Goal: Task Accomplishment & Management: Manage account settings

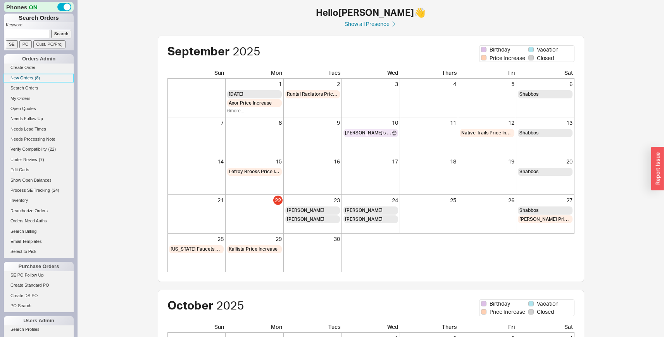
click at [23, 79] on span "New Orders" at bounding box center [21, 78] width 23 height 5
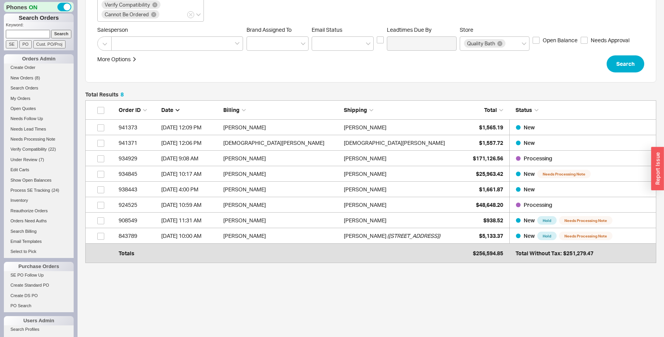
scroll to position [151, 0]
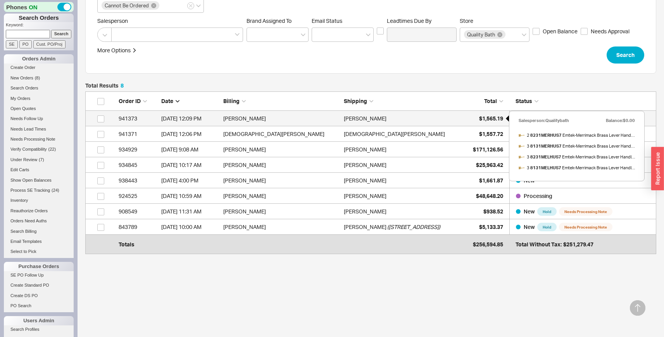
click at [497, 121] on span "$1,565.19" at bounding box center [491, 118] width 24 height 7
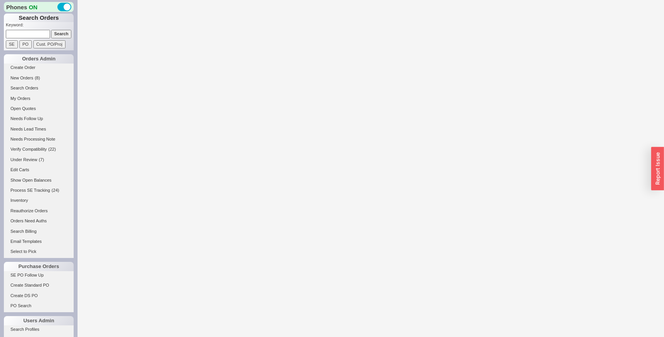
select select "LOW"
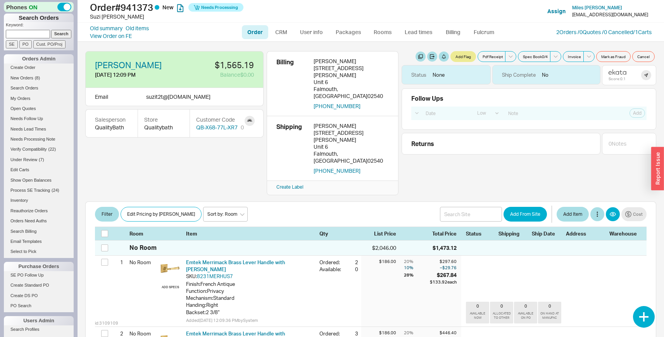
click at [215, 44] on div "Miles Obrien 9/22/25 12:09 PM $1,565.19 Balance $0.00 Email suzit2t @ netscape.…" at bounding box center [370, 189] width 586 height 295
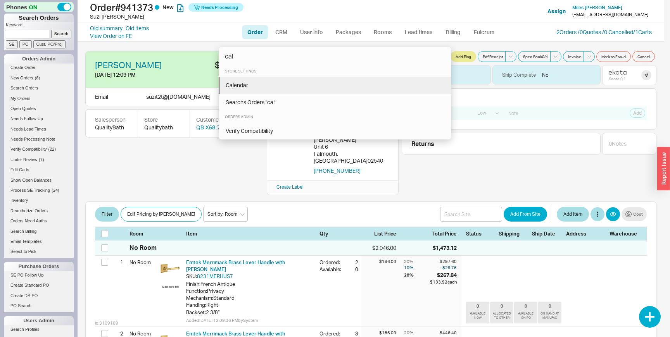
type input "cal"
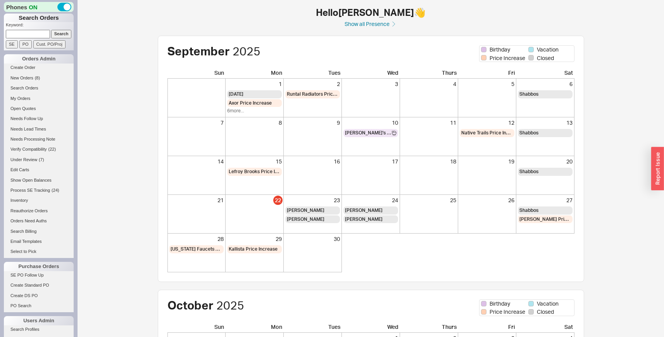
click at [368, 29] on div "Hello Rivky Baum 👋 Show all Presence September 2025 Birthday Vacation Price Inc…" at bounding box center [371, 272] width 488 height 529
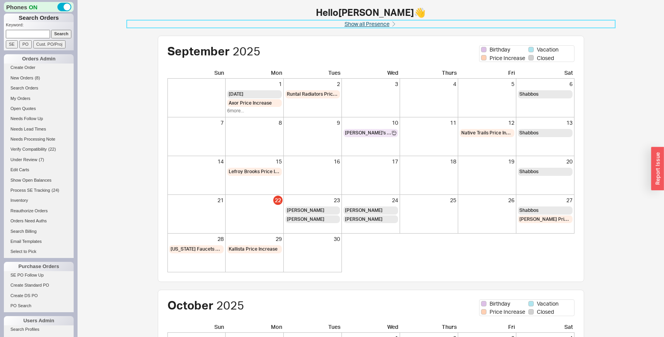
click at [368, 24] on link "Show all Presence" at bounding box center [371, 24] width 488 height 8
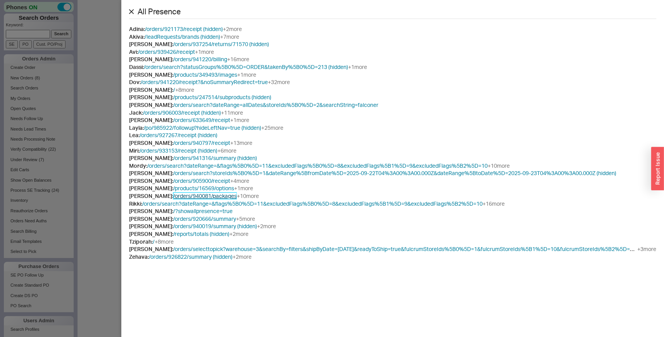
click at [213, 197] on link "/orders/940081/packages" at bounding box center [205, 196] width 64 height 7
click at [132, 11] on icon at bounding box center [131, 11] width 5 height 5
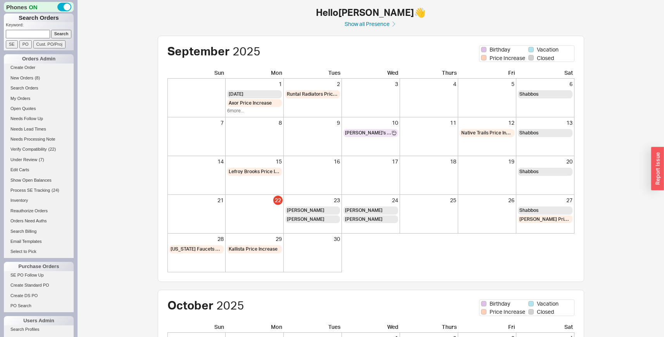
click at [128, 42] on div "September 2025 Birthday Vacation Price Increase Closed Sun Mon Tues Wed Thurs F…" at bounding box center [371, 286] width 488 height 501
click at [21, 76] on span "New Orders" at bounding box center [21, 78] width 23 height 5
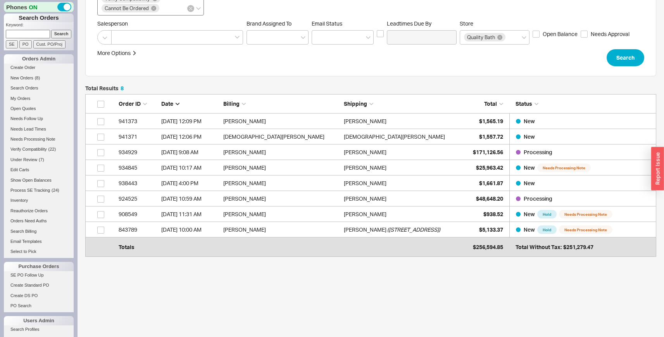
scroll to position [150, 0]
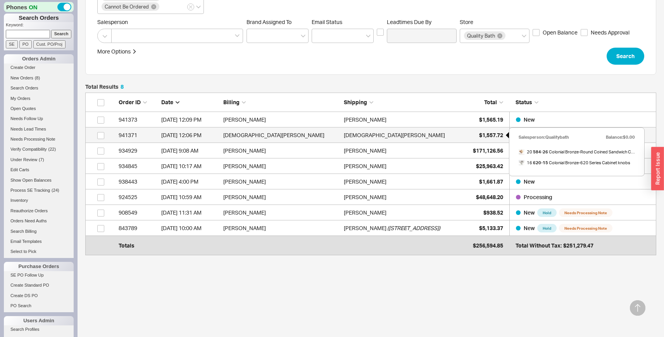
click at [487, 138] on span "$1,557.72" at bounding box center [491, 135] width 24 height 7
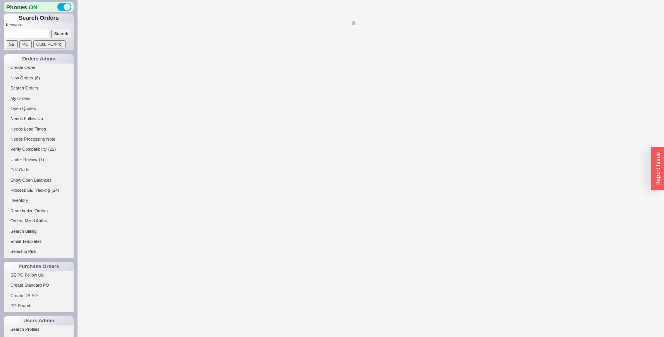
select select "LOW"
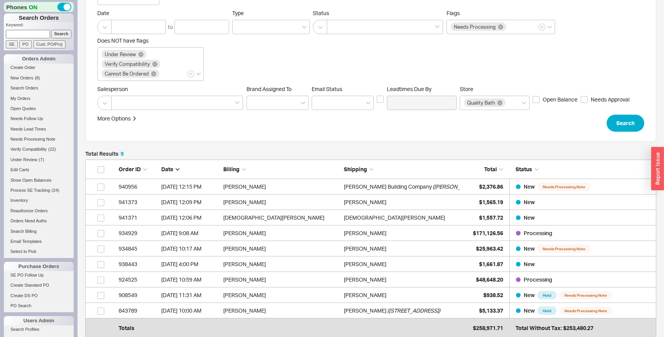
scroll to position [93, 0]
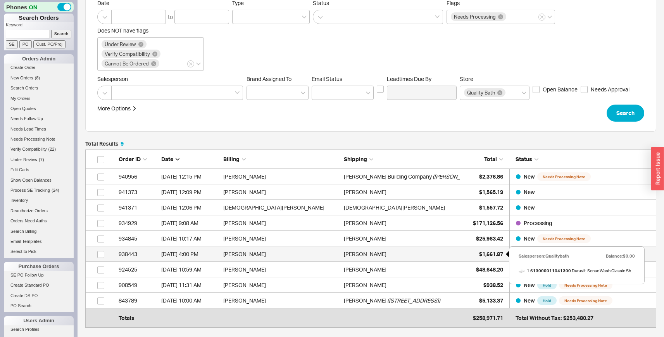
click at [495, 252] on span "$1,661.87" at bounding box center [491, 254] width 24 height 7
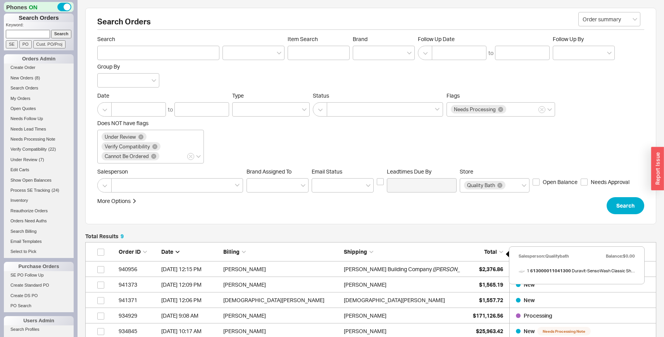
select select "LOW"
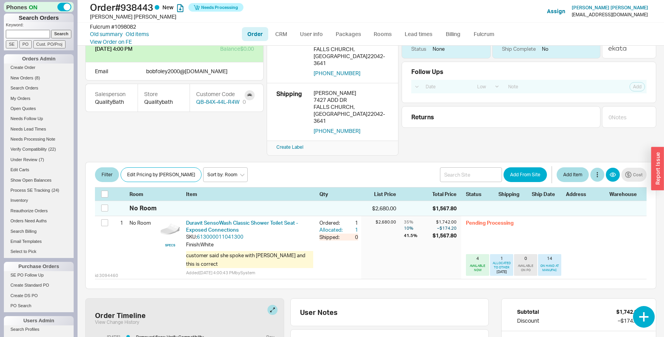
scroll to position [19, 0]
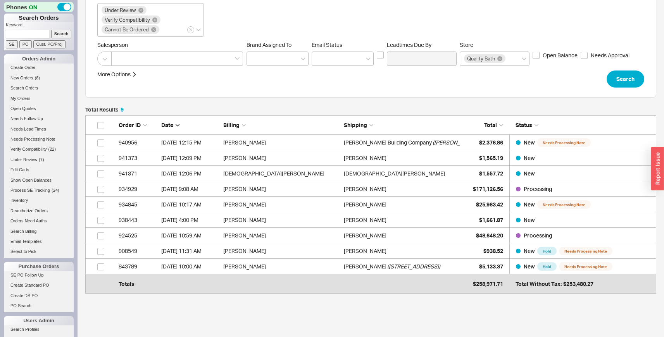
scroll to position [128, 0]
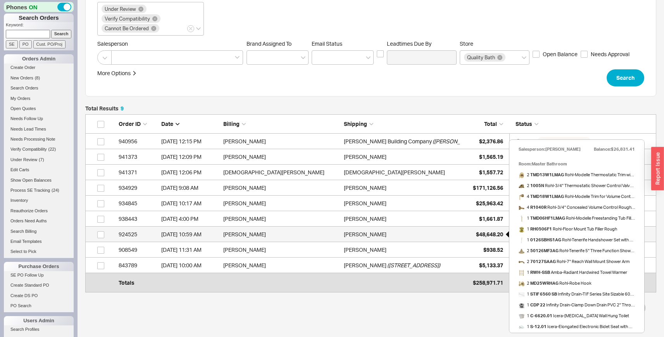
click at [485, 229] on div "$48,648.20" at bounding box center [483, 234] width 39 height 15
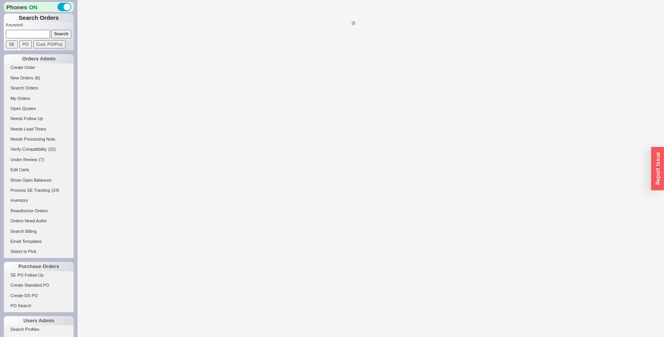
select select "LOW"
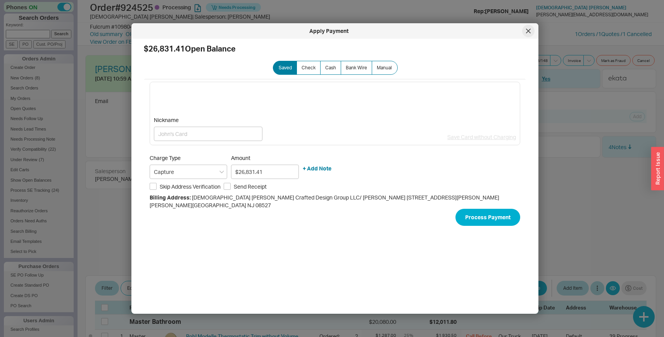
click at [530, 31] on icon at bounding box center [528, 31] width 5 height 5
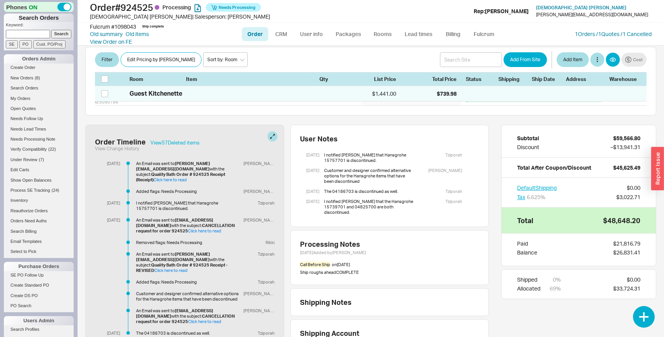
scroll to position [6890, 0]
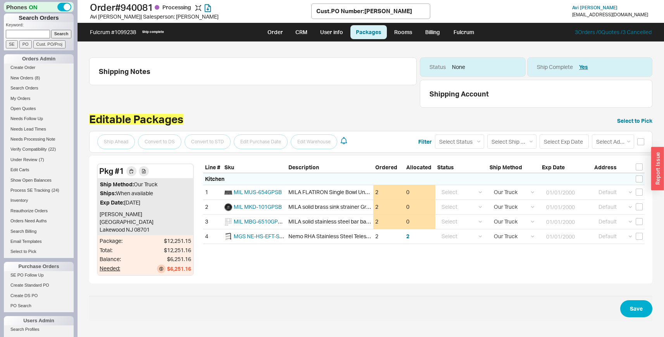
select select "8"
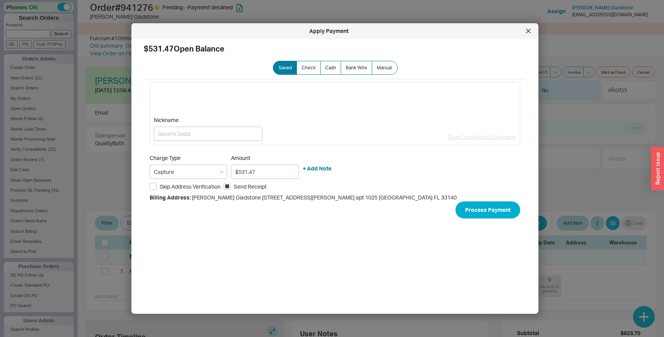
select select "LOW"
click at [529, 29] on icon at bounding box center [528, 31] width 5 height 5
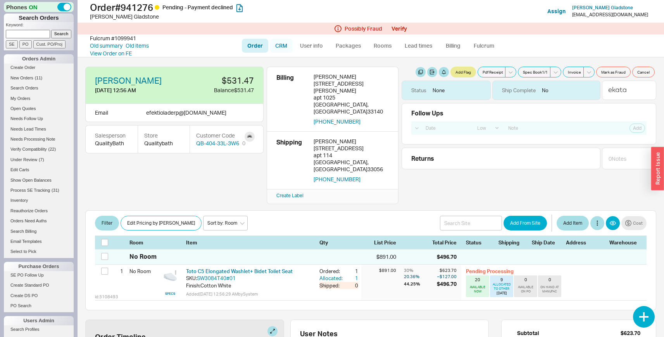
click at [283, 42] on link "CRM" at bounding box center [281, 46] width 23 height 14
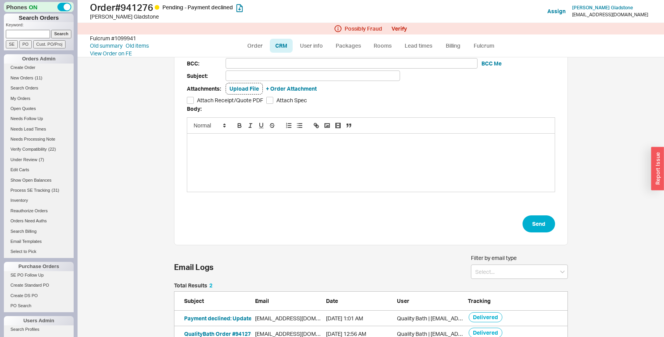
scroll to position [75, 0]
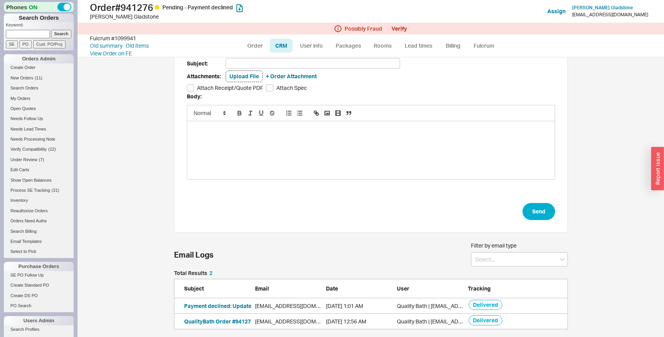
click at [210, 306] on button "Payment declined: Update your information so we can process your order." at bounding box center [279, 306] width 191 height 8
click at [239, 320] on button "QualityBath Order #941276 - Payment Pending" at bounding box center [243, 322] width 119 height 8
click at [137, 81] on div "Template: Add/Edit Layout: Plain Text Email: CC: BCC: BCC Me Subject: Attachmen…" at bounding box center [370, 197] width 586 height 280
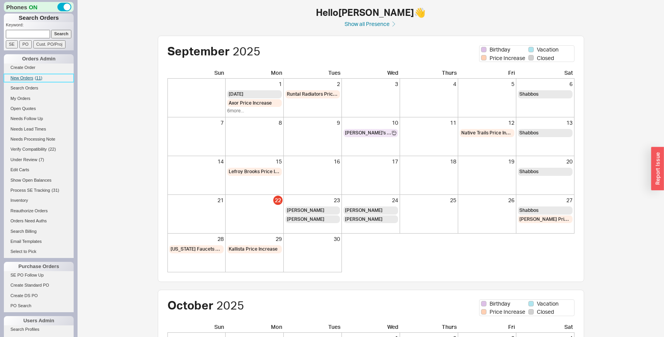
click at [31, 81] on link "New Orders ( 11 )" at bounding box center [39, 78] width 70 height 8
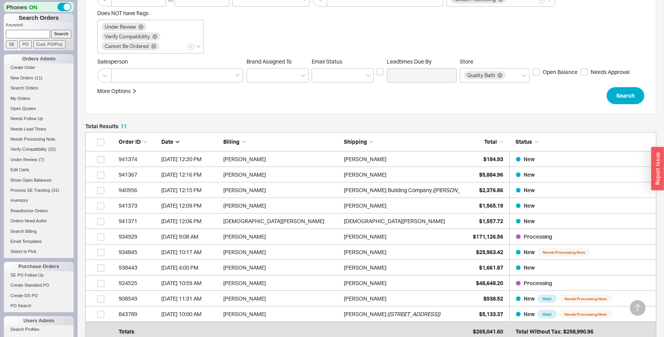
scroll to position [137, 0]
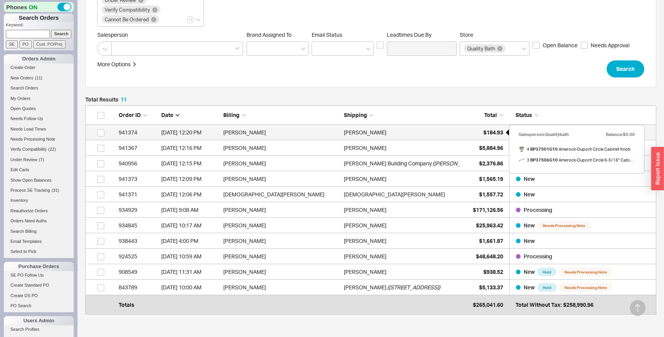
click at [496, 134] on span "$184.93" at bounding box center [493, 132] width 20 height 7
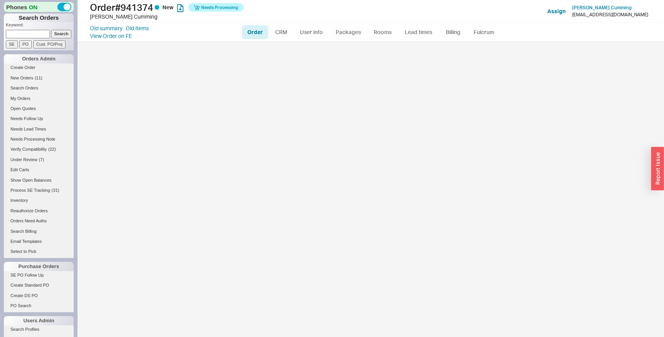
select select "LOW"
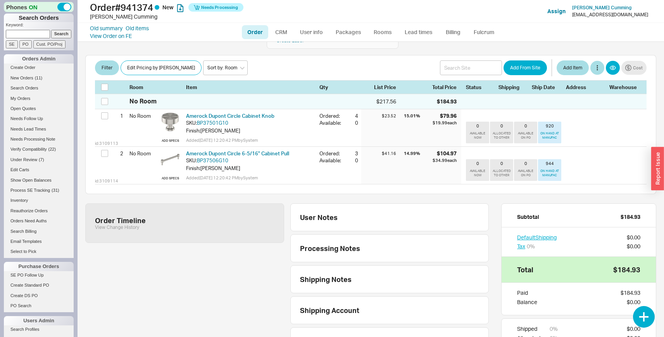
scroll to position [126, 0]
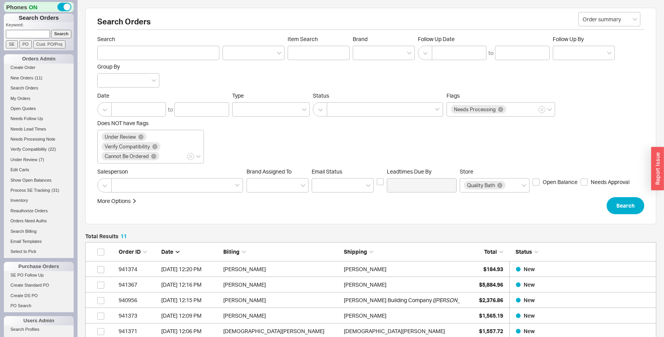
scroll to position [200, 565]
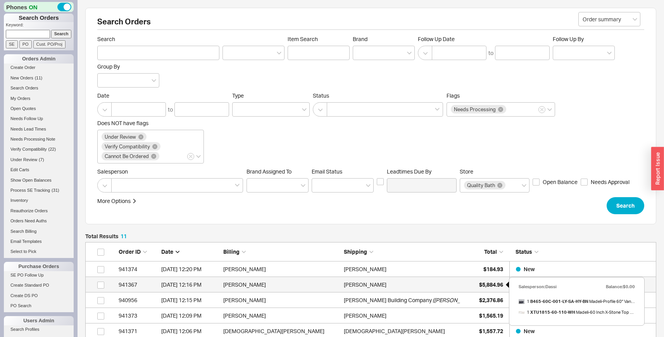
click at [481, 288] on div "$5,884.96" at bounding box center [483, 284] width 39 height 15
select select "LOW"
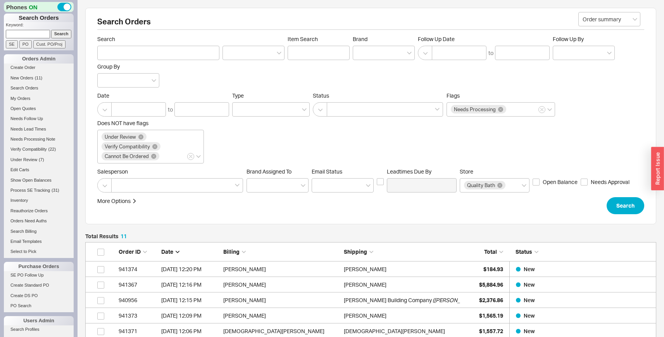
scroll to position [200, 565]
